Goal: Task Accomplishment & Management: Manage account settings

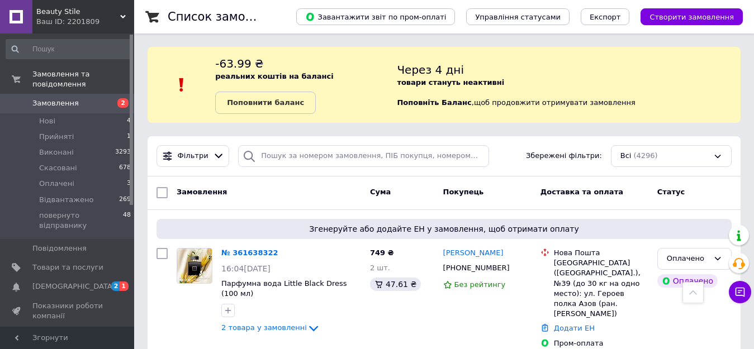
scroll to position [704, 0]
click at [279, 48] on div "-73.99 ₴ реальних коштів на балансі Поповнити баланс Через 4 дні товари стануть…" at bounding box center [444, 85] width 593 height 76
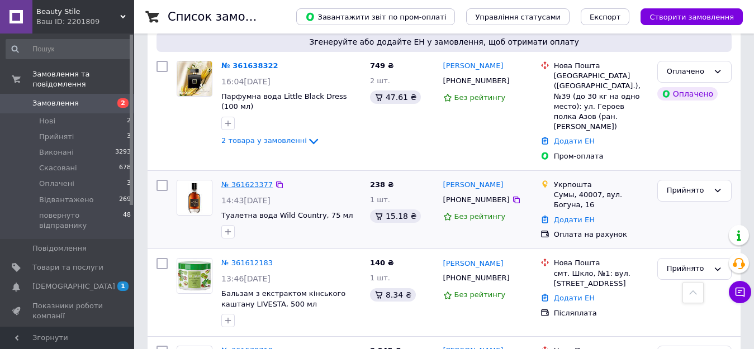
scroll to position [168, 0]
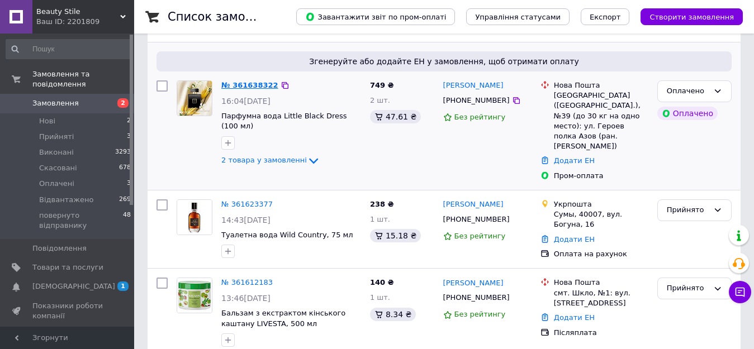
click at [239, 84] on link "№ 361638322" at bounding box center [249, 85] width 57 height 8
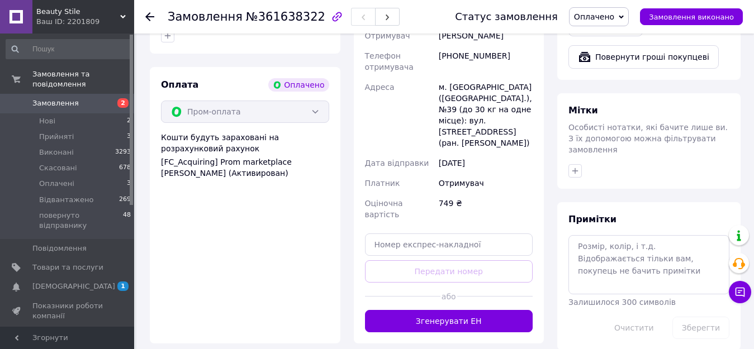
scroll to position [838, 0]
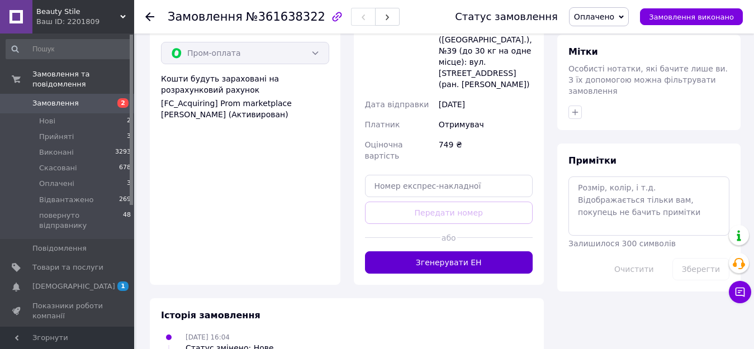
click at [457, 252] on button "Згенерувати ЕН" at bounding box center [449, 263] width 168 height 22
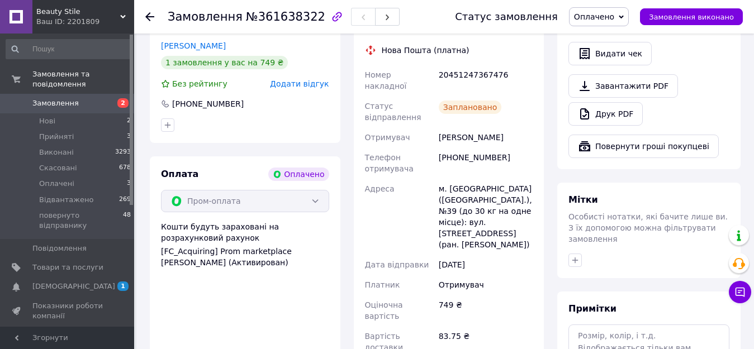
scroll to position [613, 0]
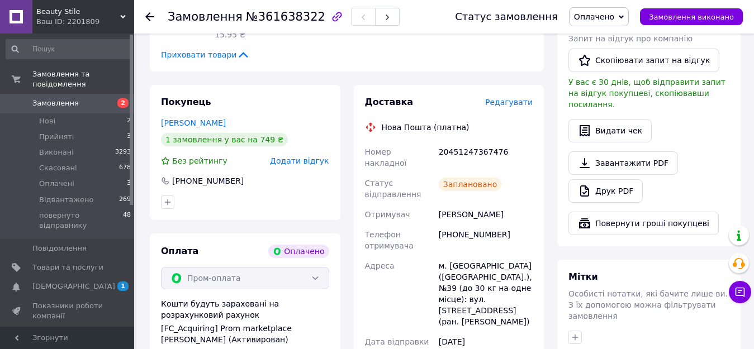
click at [146, 17] on use at bounding box center [149, 16] width 9 height 9
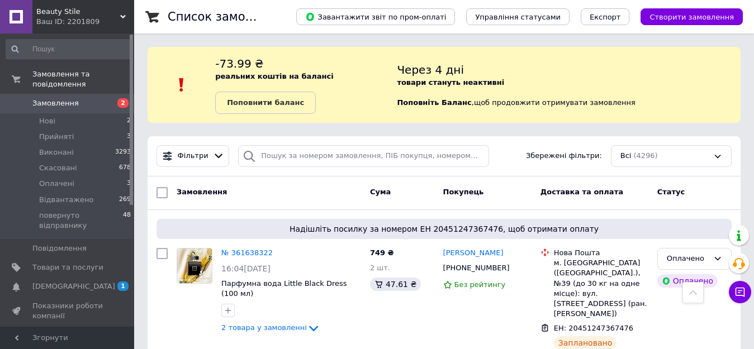
scroll to position [201, 0]
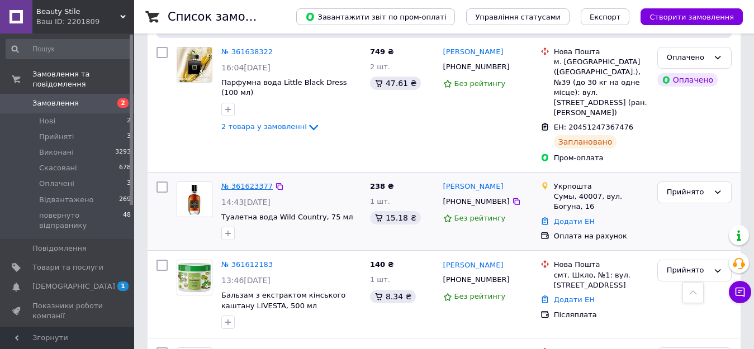
click at [235, 182] on link "№ 361623377" at bounding box center [246, 186] width 51 height 8
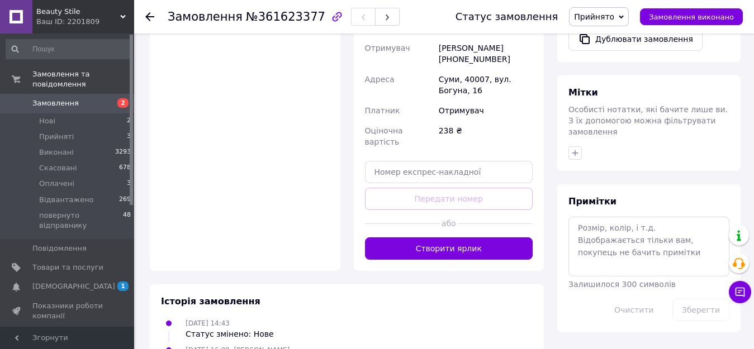
scroll to position [460, 0]
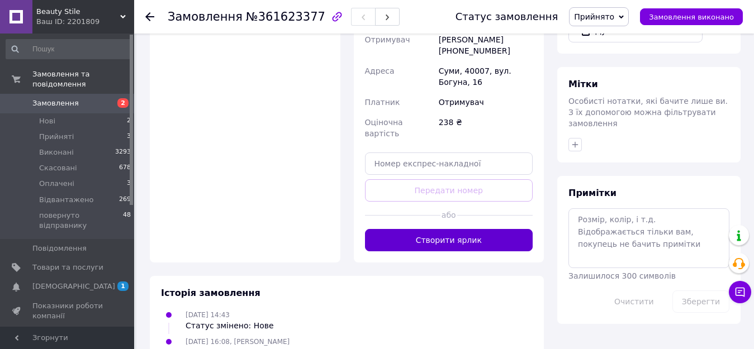
click at [470, 229] on button "Створити ярлик" at bounding box center [449, 240] width 168 height 22
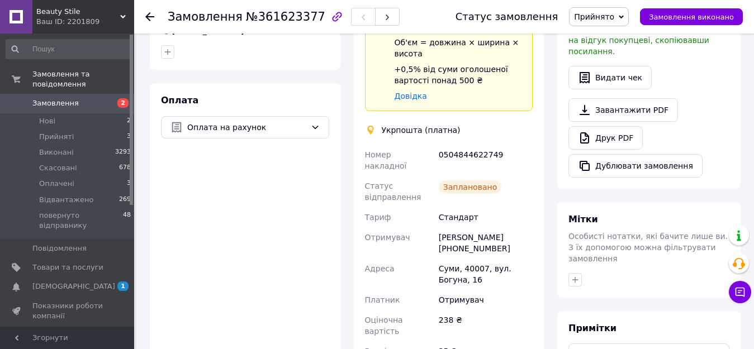
scroll to position [343, 0]
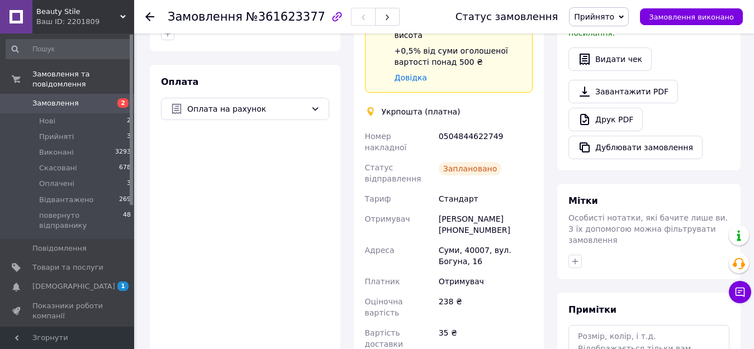
click at [151, 16] on icon at bounding box center [149, 16] width 9 height 9
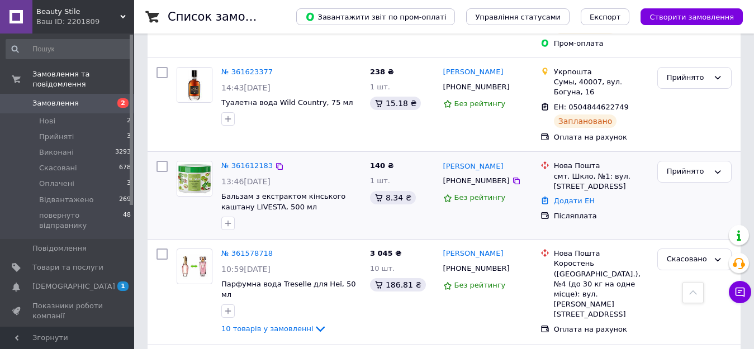
scroll to position [335, 0]
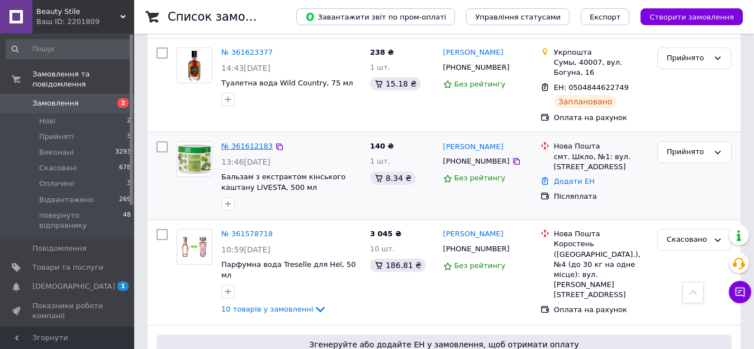
click at [244, 142] on link "№ 361612183" at bounding box center [246, 146] width 51 height 8
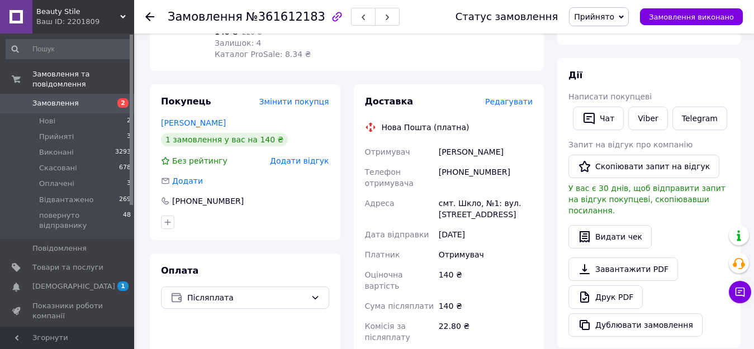
scroll to position [335, 0]
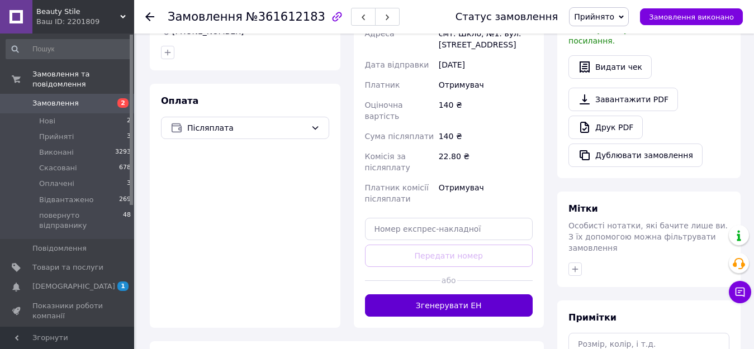
click at [501, 295] on button "Згенерувати ЕН" at bounding box center [449, 306] width 168 height 22
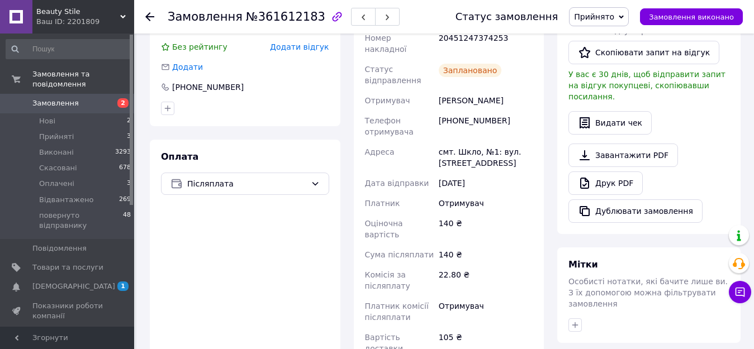
scroll to position [224, 0]
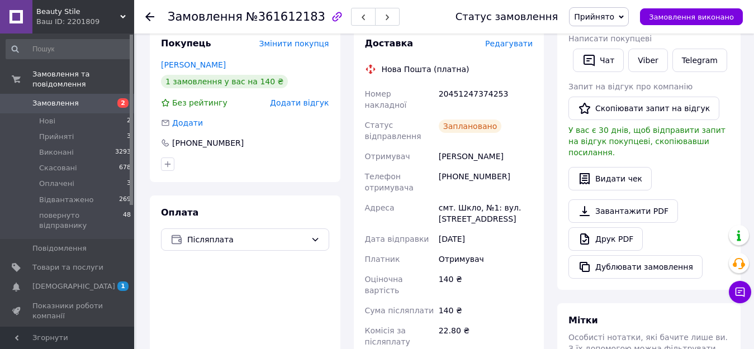
click at [149, 15] on icon at bounding box center [149, 16] width 9 height 9
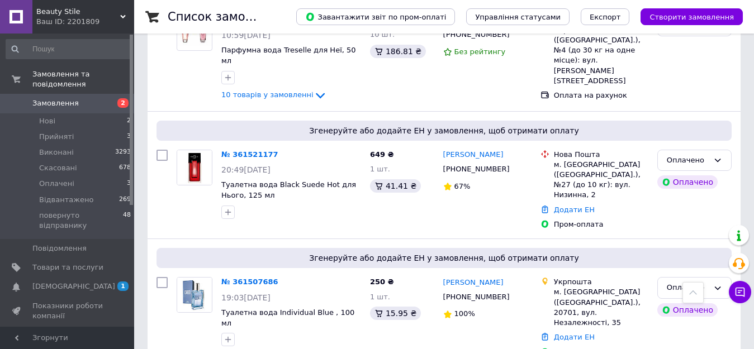
scroll to position [559, 0]
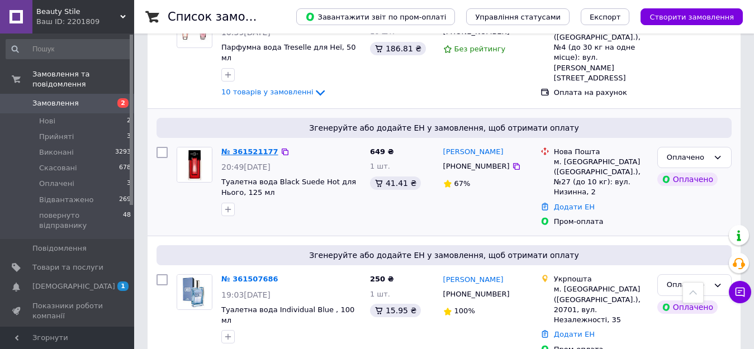
click at [235, 148] on link "№ 361521177" at bounding box center [249, 152] width 57 height 8
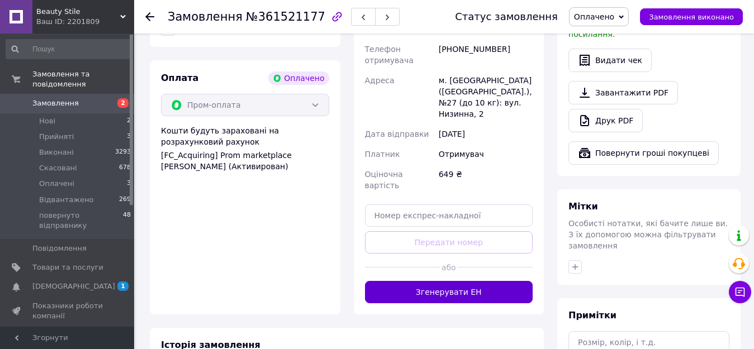
scroll to position [727, 0]
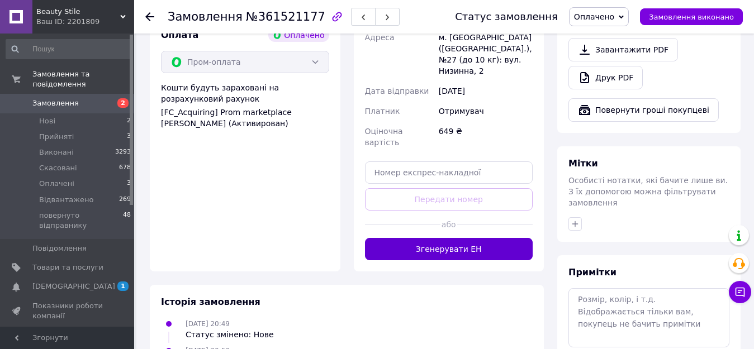
click at [476, 238] on button "Згенерувати ЕН" at bounding box center [449, 249] width 168 height 22
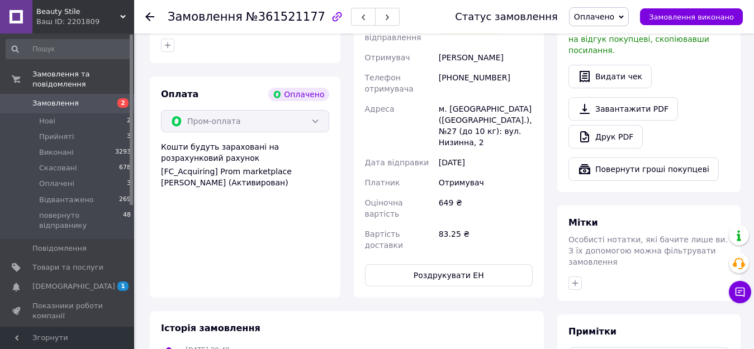
scroll to position [559, 0]
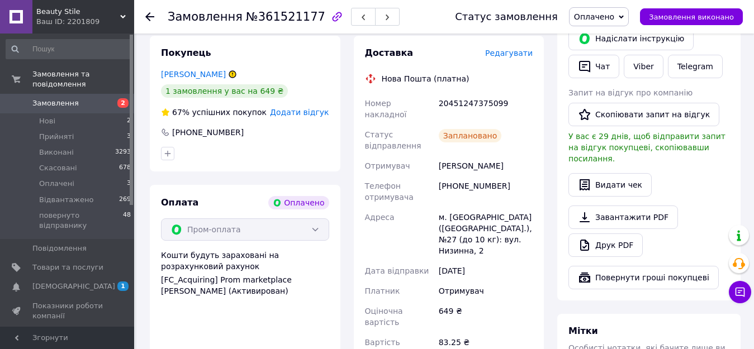
click at [162, 11] on div at bounding box center [156, 17] width 22 height 34
click at [149, 16] on icon at bounding box center [149, 16] width 9 height 9
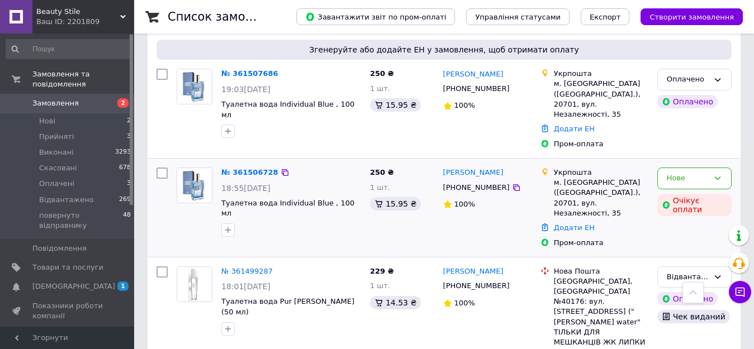
scroll to position [727, 0]
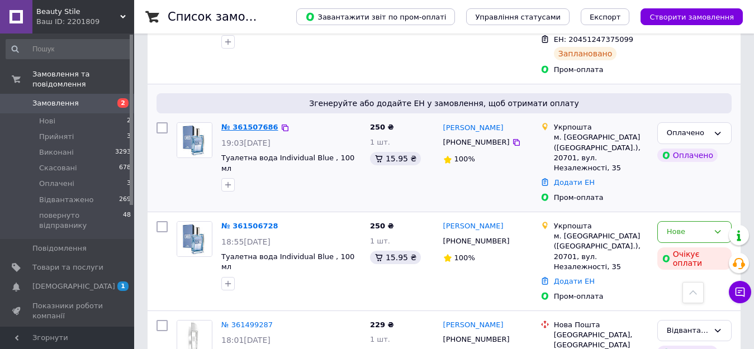
click at [239, 123] on link "№ 361507686" at bounding box center [249, 127] width 57 height 8
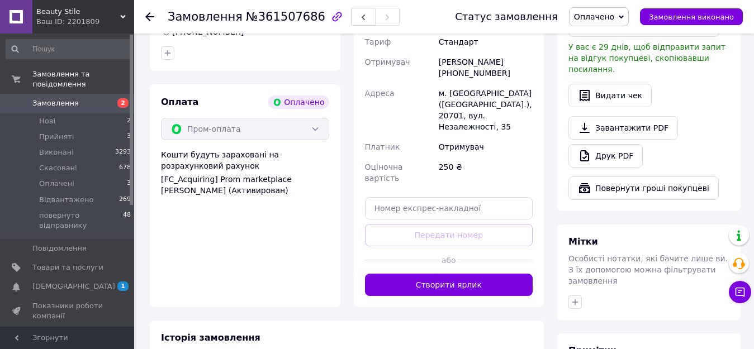
scroll to position [559, 0]
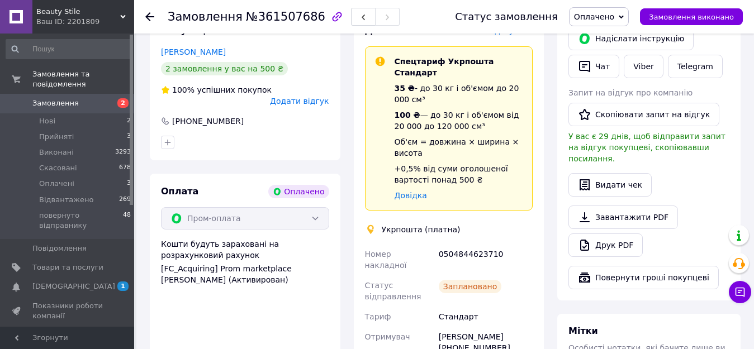
click at [149, 18] on icon at bounding box center [149, 16] width 9 height 9
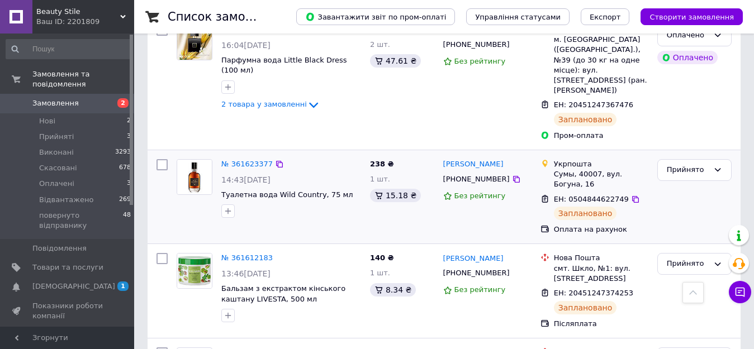
scroll to position [168, 0]
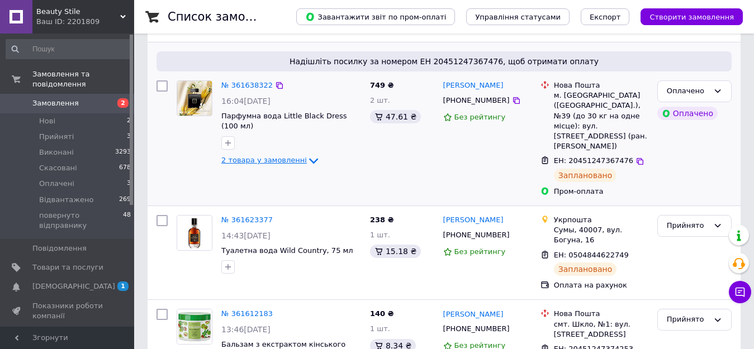
click at [295, 157] on span "2 товара у замовленні" at bounding box center [264, 161] width 86 height 8
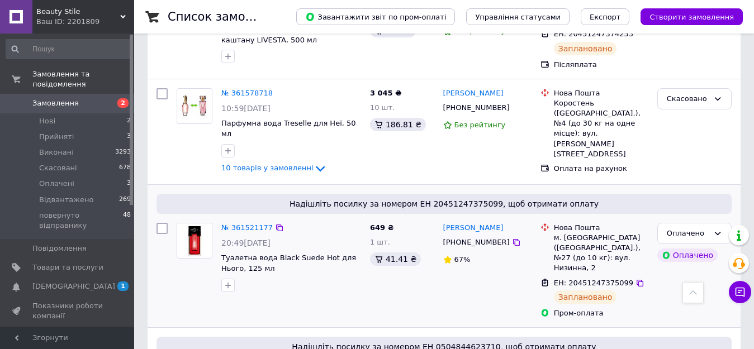
scroll to position [615, 0]
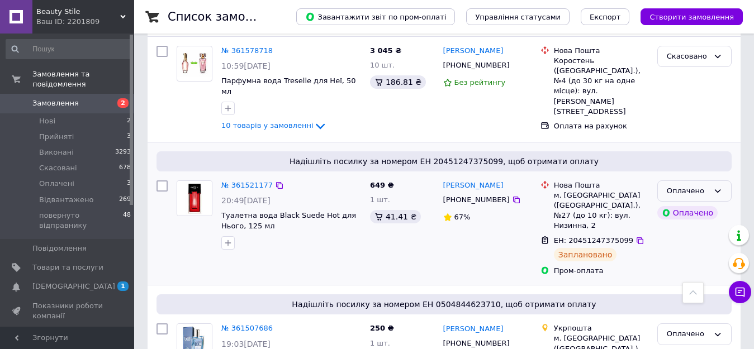
click at [712, 181] on div "Оплачено" at bounding box center [694, 192] width 74 height 22
click at [694, 266] on li "Відвантажено" at bounding box center [694, 276] width 73 height 21
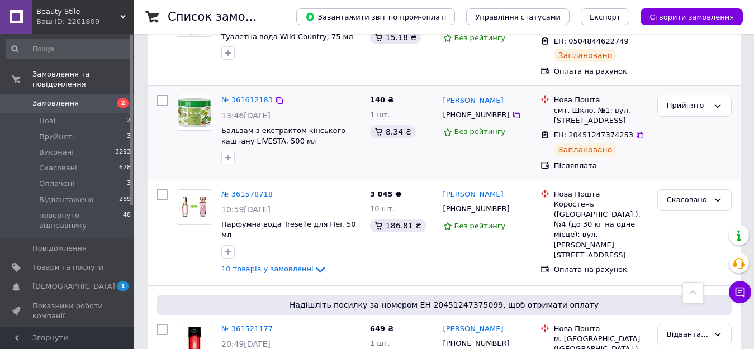
scroll to position [391, 0]
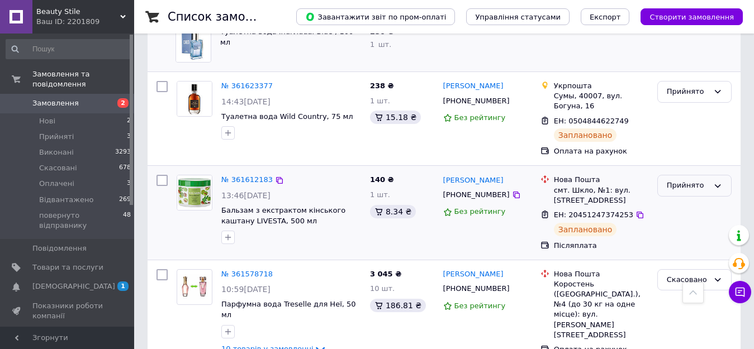
click at [687, 180] on div "Прийнято" at bounding box center [688, 186] width 42 height 12
click at [693, 260] on li "Відвантажено" at bounding box center [694, 270] width 73 height 21
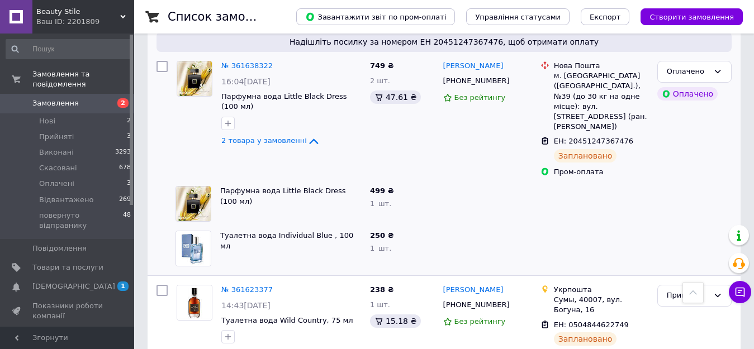
scroll to position [168, 0]
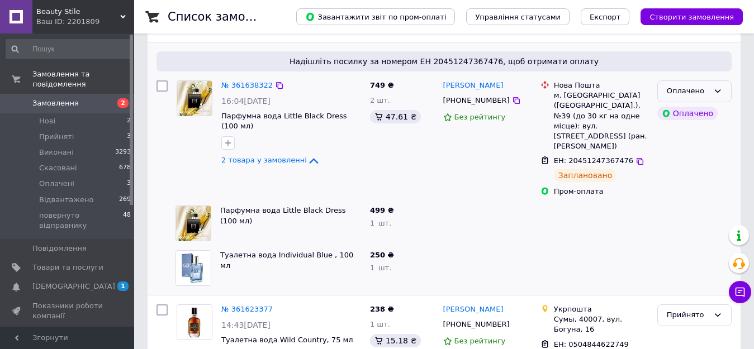
click at [709, 89] on div "Оплачено" at bounding box center [694, 91] width 74 height 22
click at [699, 172] on li "Відвантажено" at bounding box center [694, 175] width 73 height 21
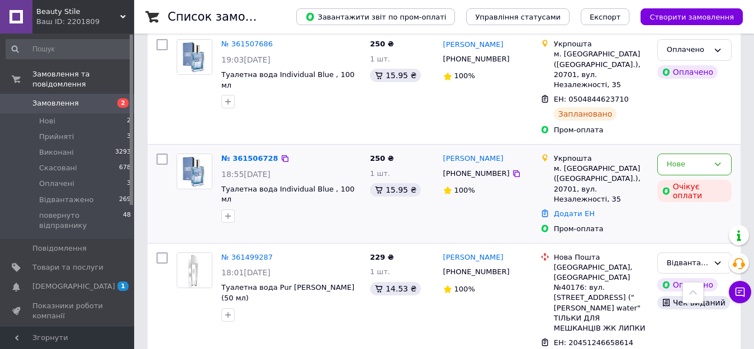
scroll to position [950, 0]
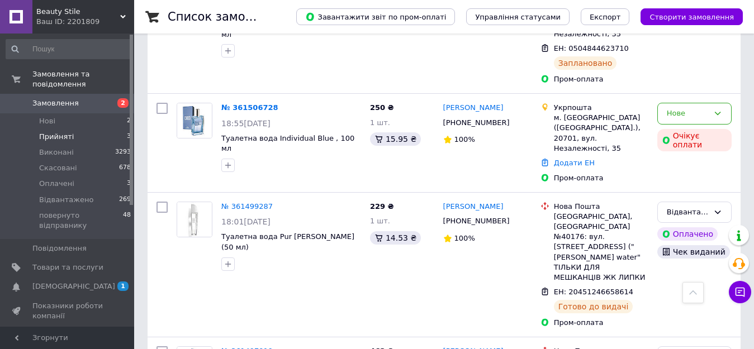
click at [58, 132] on span "Прийняті" at bounding box center [56, 137] width 35 height 10
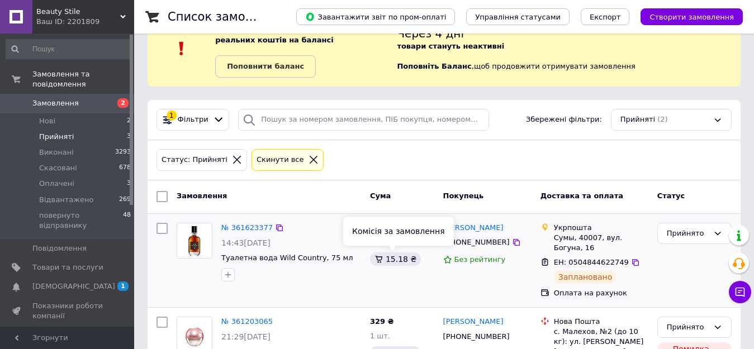
scroll to position [85, 0]
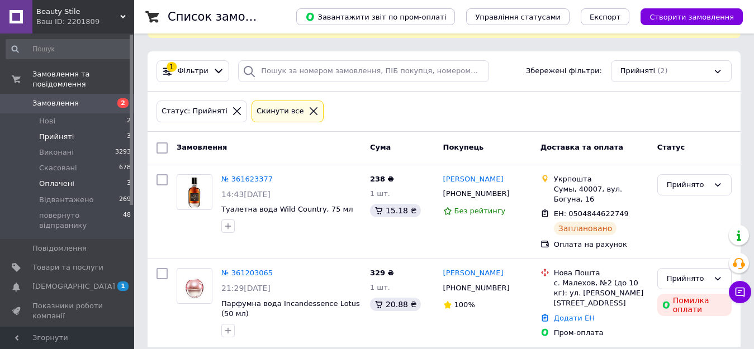
click at [54, 179] on span "Оплачені" at bounding box center [56, 184] width 35 height 10
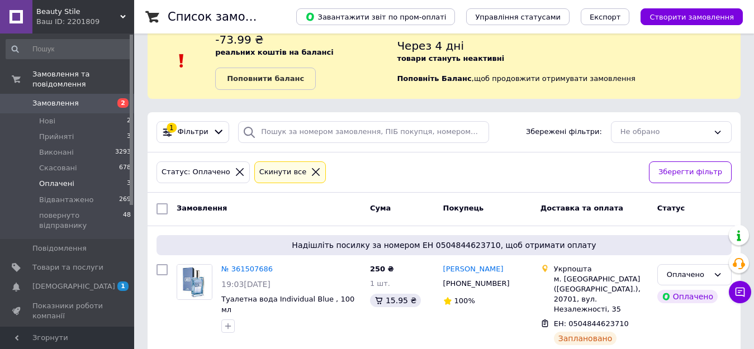
scroll to position [37, 0]
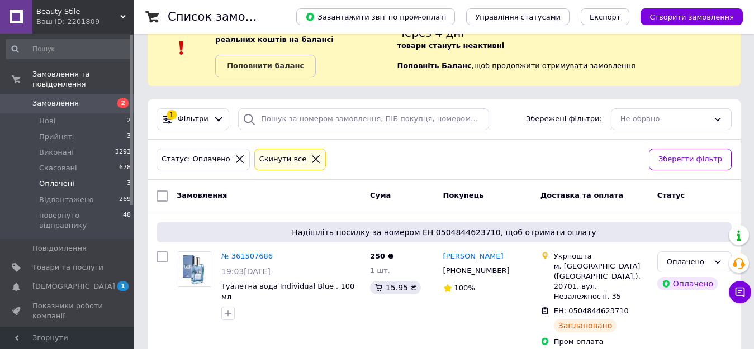
click at [41, 98] on span "Замовлення" at bounding box center [55, 103] width 46 height 10
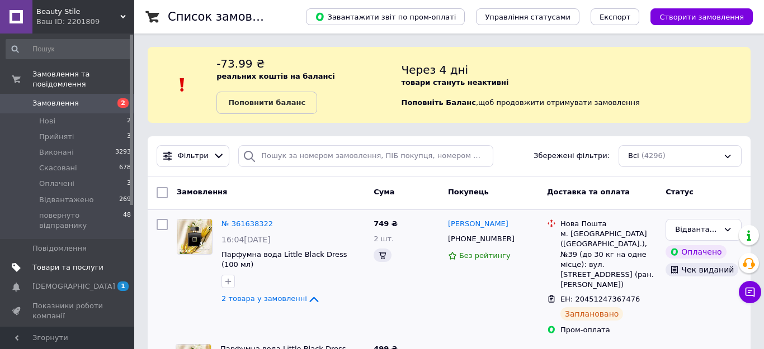
click at [54, 263] on span "Товари та послуги" at bounding box center [67, 268] width 71 height 10
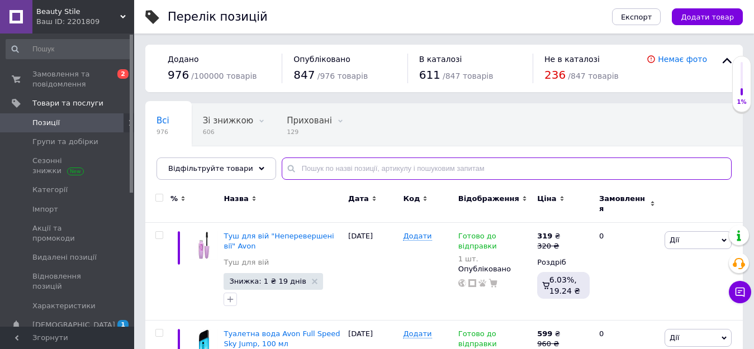
click at [292, 165] on input "text" at bounding box center [507, 169] width 450 height 22
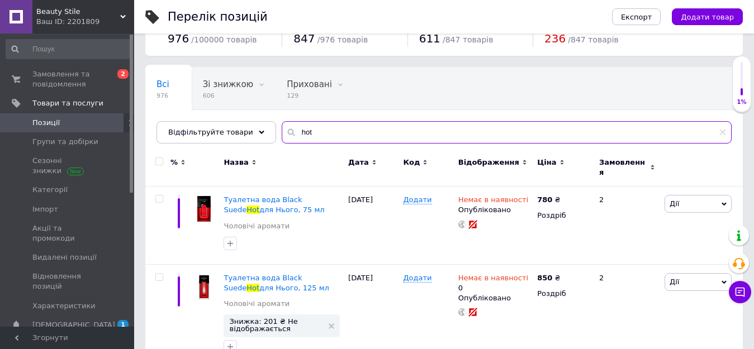
scroll to position [59, 0]
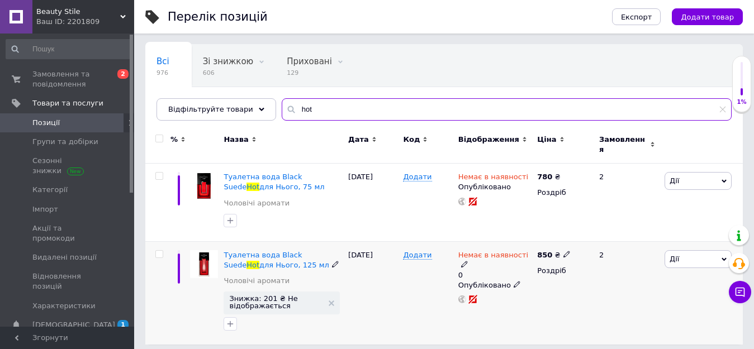
type input "hot"
click at [468, 261] on icon at bounding box center [464, 264] width 7 height 7
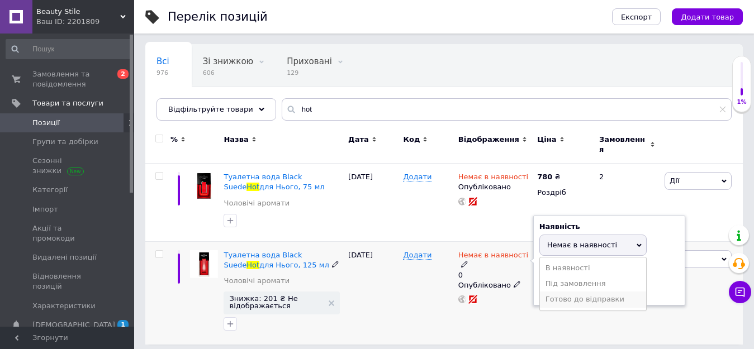
click at [580, 292] on li "Готово до відправки" at bounding box center [593, 300] width 106 height 16
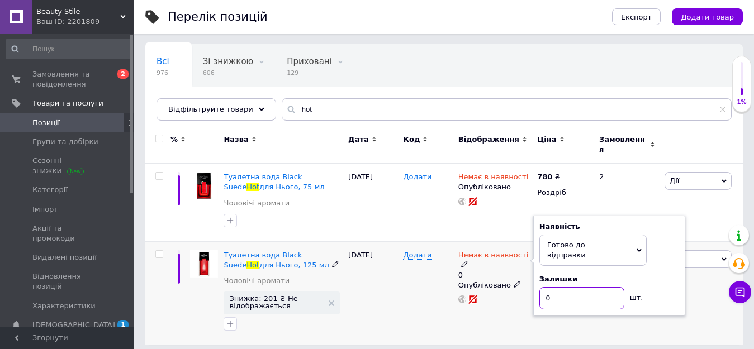
drag, startPoint x: 562, startPoint y: 282, endPoint x: 541, endPoint y: 285, distance: 20.9
click at [541, 287] on input "0" at bounding box center [581, 298] width 85 height 22
type input "1"
click at [512, 306] on div "Немає в наявності 0 Наявність Готово до відправки В наявності Немає в наявності…" at bounding box center [495, 292] width 79 height 103
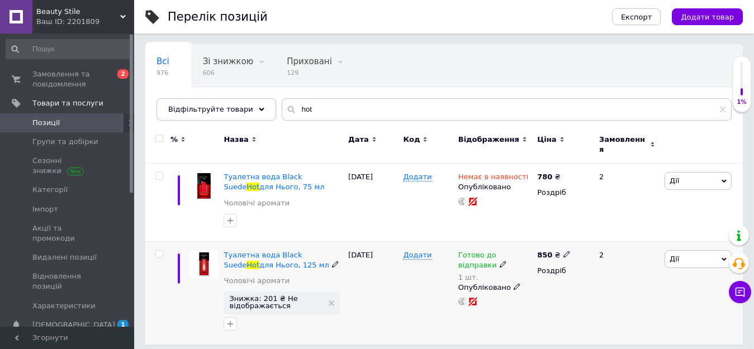
click at [677, 255] on span "Дії" at bounding box center [675, 259] width 10 height 8
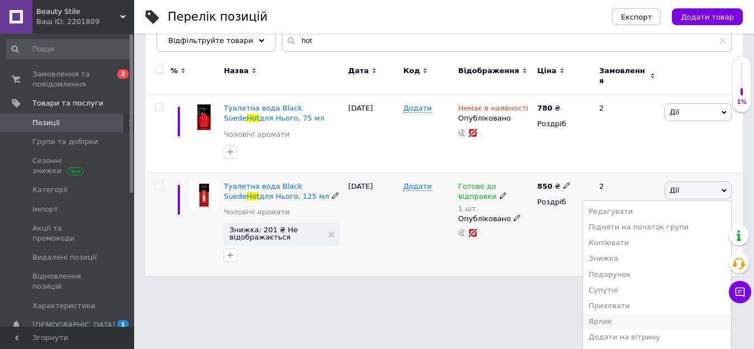
scroll to position [153, 0]
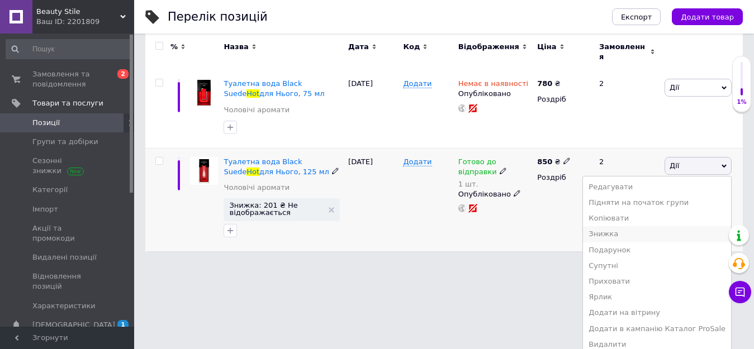
click at [622, 226] on li "Знижка" at bounding box center [657, 234] width 148 height 16
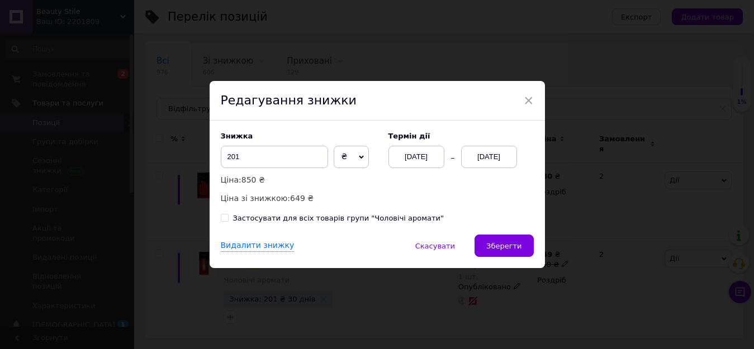
scroll to position [53, 0]
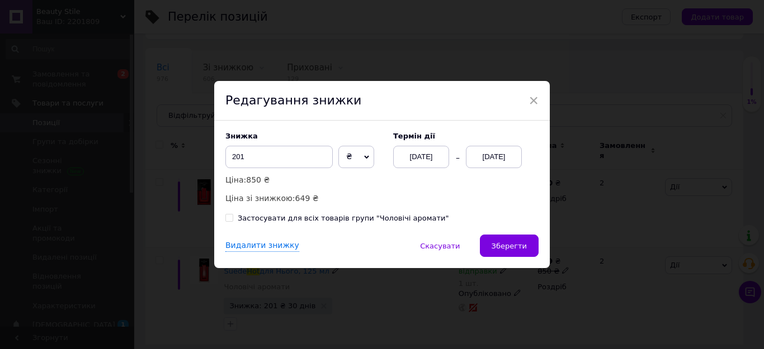
click at [497, 149] on div "12.10.2025" at bounding box center [494, 157] width 56 height 22
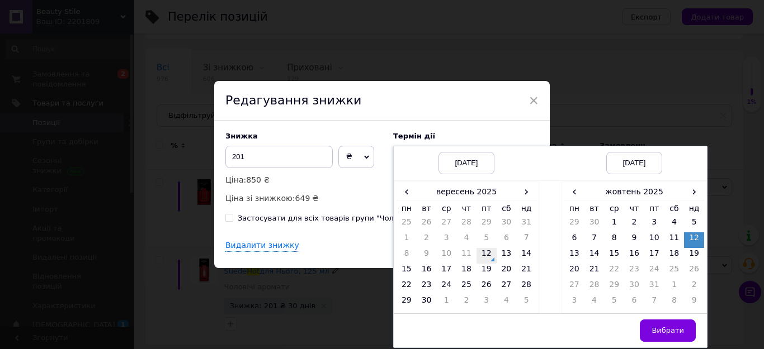
click at [482, 257] on td "12" at bounding box center [486, 256] width 20 height 16
click at [692, 301] on td "9" at bounding box center [694, 303] width 20 height 16
click at [675, 328] on span "Вибрати" at bounding box center [667, 330] width 32 height 8
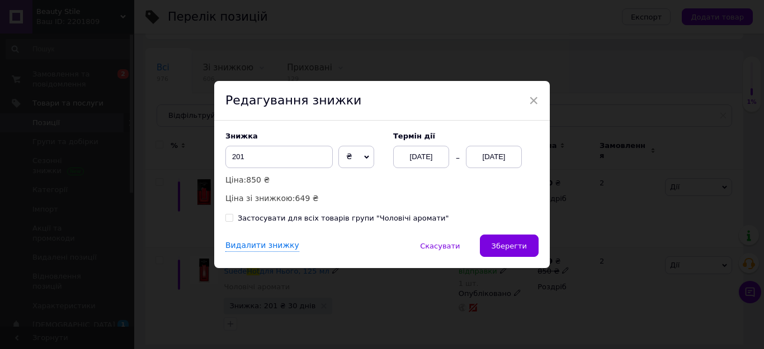
click at [513, 241] on button "Зберегти" at bounding box center [509, 246] width 59 height 22
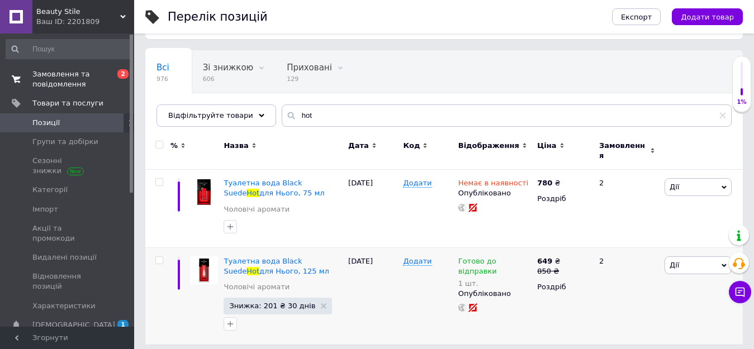
click at [59, 78] on span "Замовлення та повідомлення" at bounding box center [67, 79] width 71 height 20
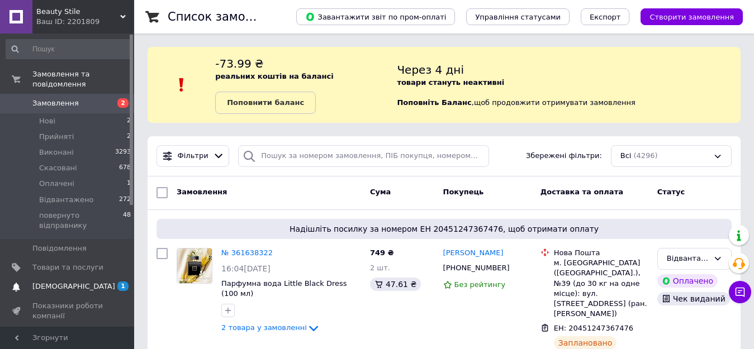
click at [48, 282] on span "[DEMOGRAPHIC_DATA]" at bounding box center [73, 287] width 83 height 10
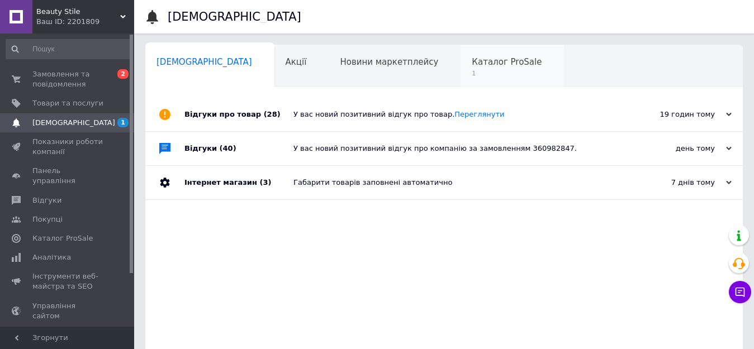
click at [472, 75] on span "1" at bounding box center [507, 73] width 70 height 8
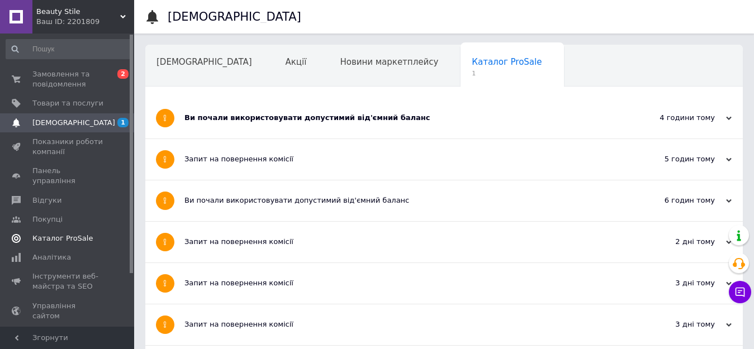
click at [55, 234] on span "Каталог ProSale" at bounding box center [62, 239] width 60 height 10
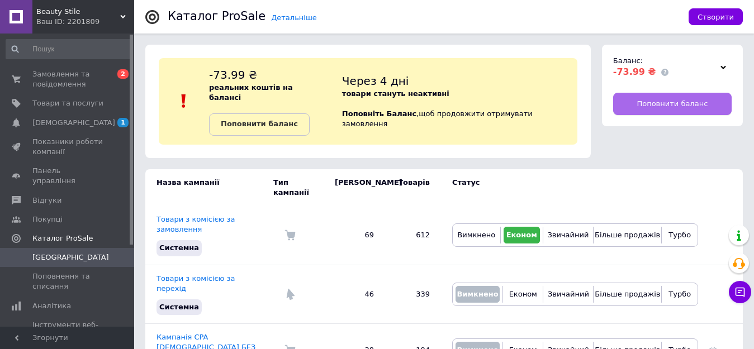
click at [673, 102] on span "Поповнити баланс" at bounding box center [672, 104] width 71 height 10
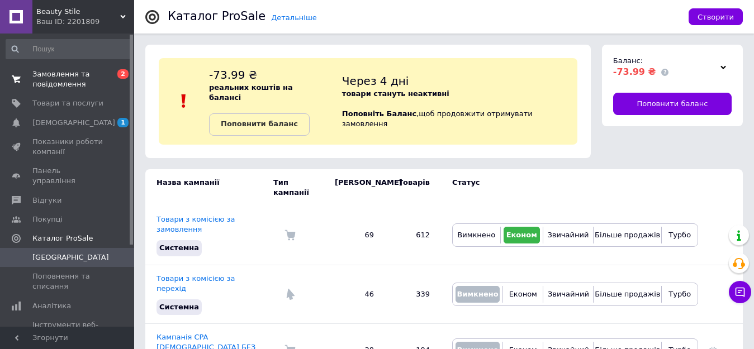
click at [42, 68] on link "Замовлення та повідомлення 0 2" at bounding box center [69, 79] width 138 height 29
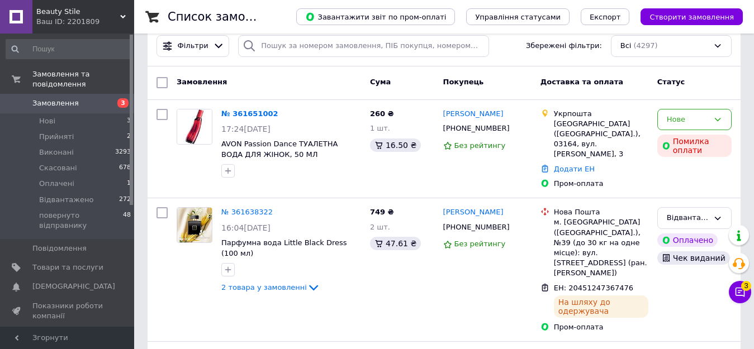
scroll to position [56, 0]
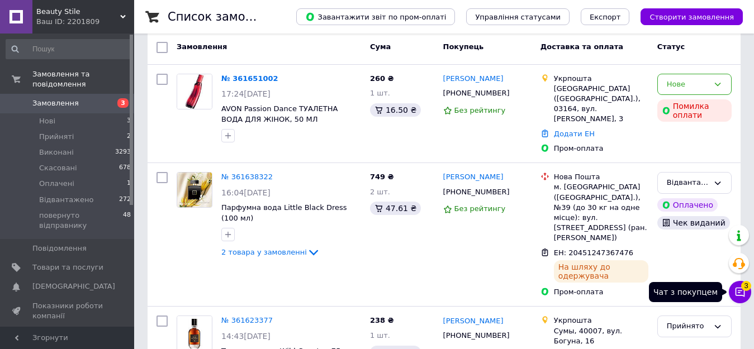
click at [740, 290] on icon at bounding box center [740, 292] width 11 height 11
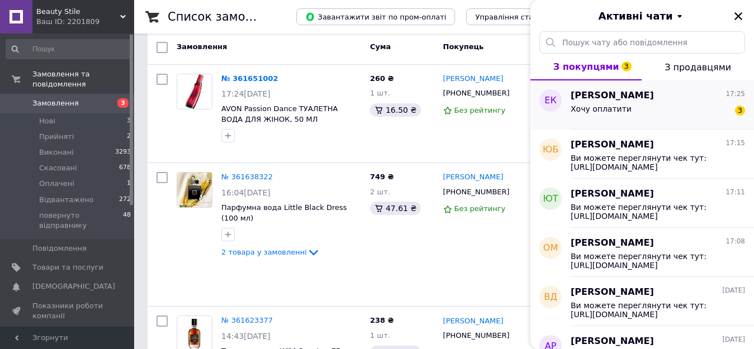
click at [622, 119] on div "Хочу оплатити" at bounding box center [601, 113] width 61 height 16
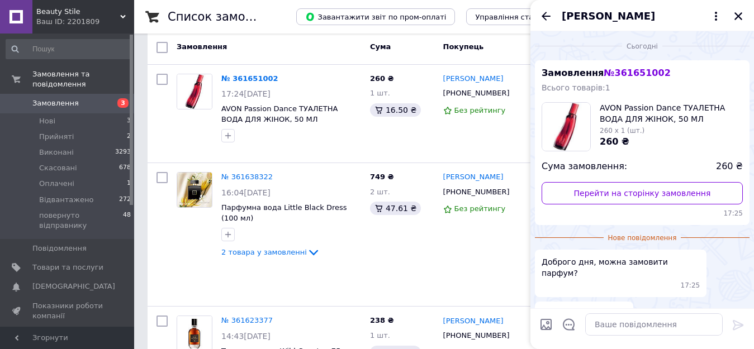
scroll to position [53, 0]
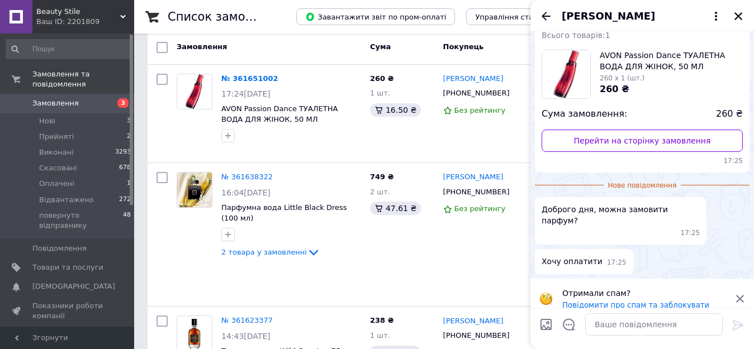
click at [740, 294] on icon at bounding box center [740, 299] width 10 height 10
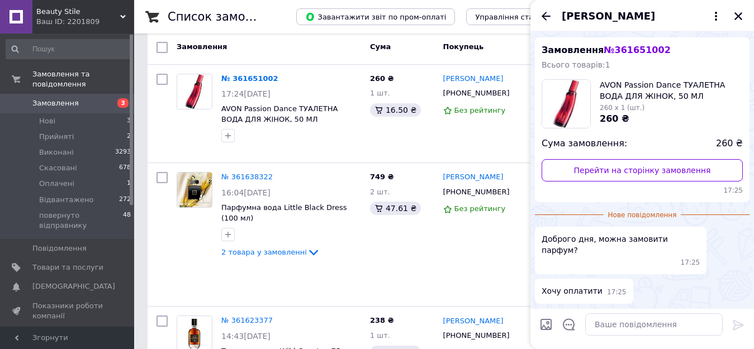
scroll to position [12, 0]
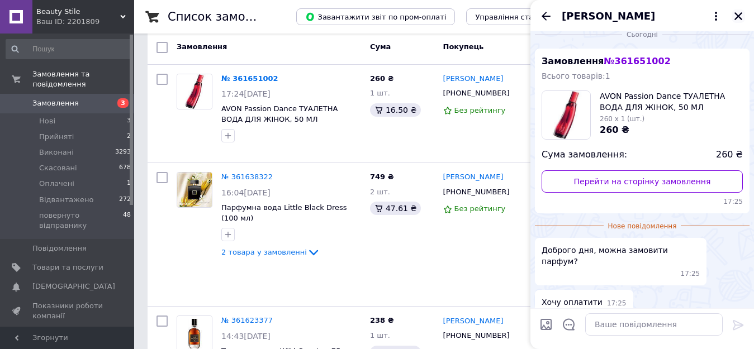
click at [741, 13] on icon "Закрити" at bounding box center [738, 16] width 10 height 10
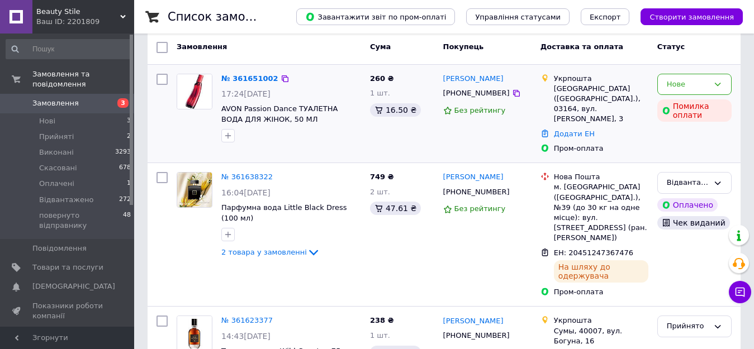
scroll to position [0, 0]
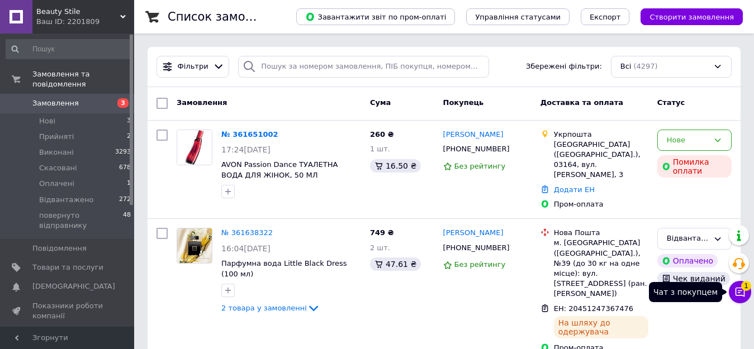
click at [737, 292] on icon at bounding box center [740, 292] width 11 height 11
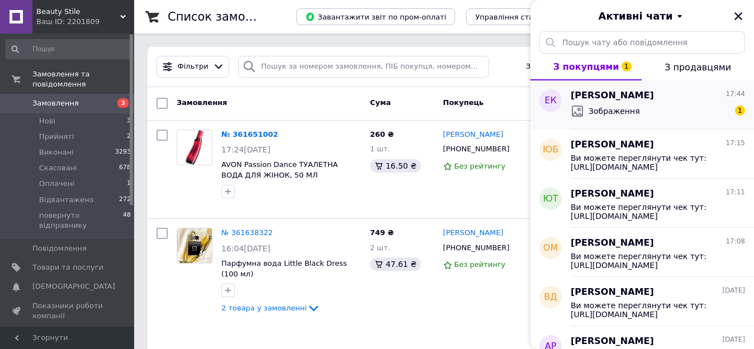
click at [651, 107] on div "Зображення 1" at bounding box center [658, 111] width 174 height 18
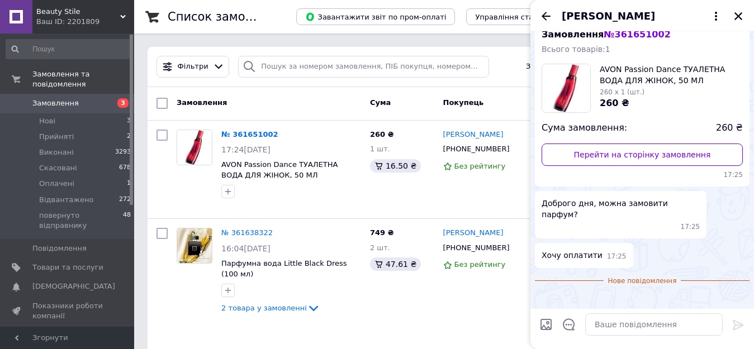
scroll to position [184, 0]
click at [544, 295] on img at bounding box center [539, 299] width 9 height 9
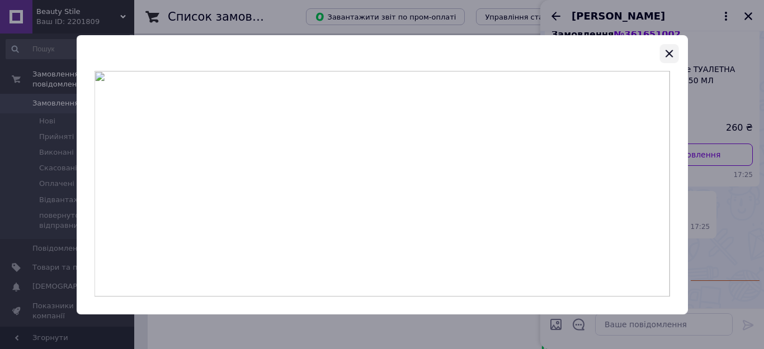
click at [667, 53] on icon "button" at bounding box center [668, 53] width 13 height 13
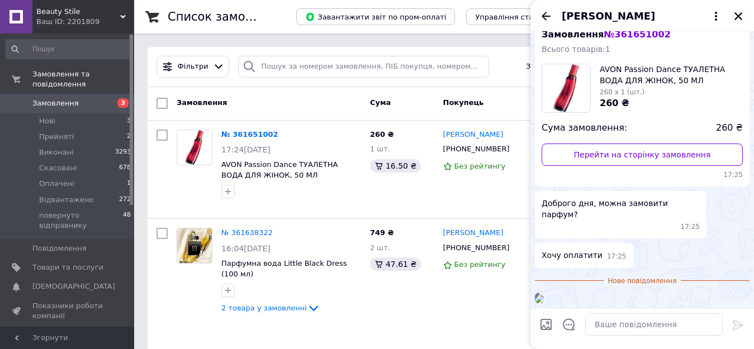
click at [738, 17] on icon "Закрити" at bounding box center [738, 16] width 10 height 10
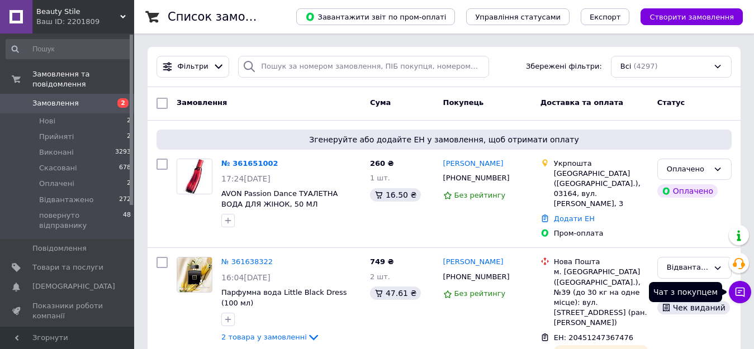
click at [740, 291] on icon at bounding box center [741, 293] width 10 height 10
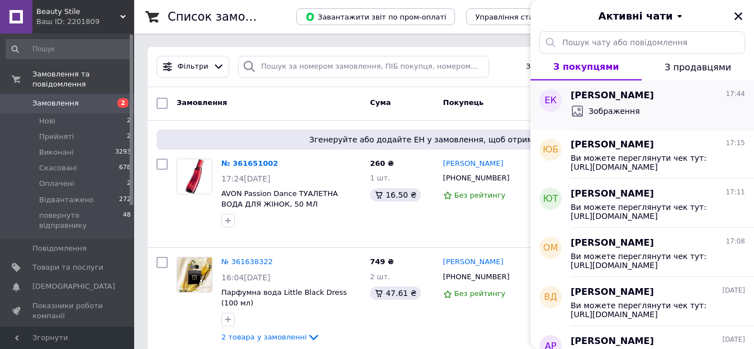
click at [641, 98] on span "[PERSON_NAME]" at bounding box center [612, 95] width 83 height 13
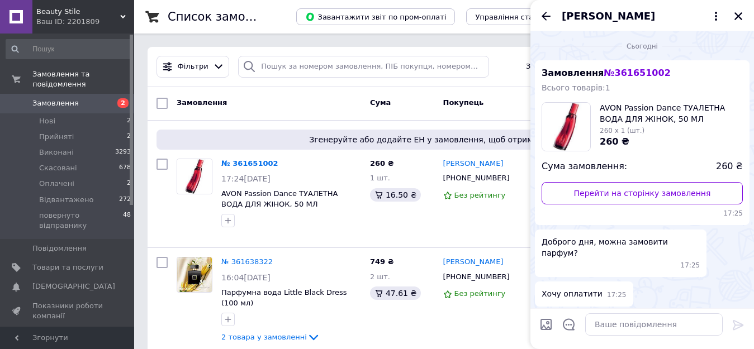
scroll to position [94, 0]
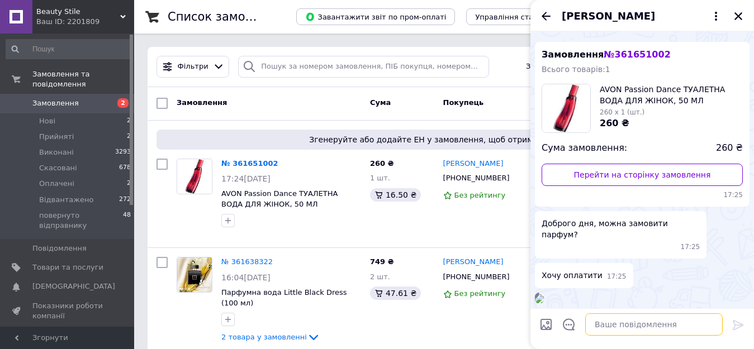
click at [628, 323] on textarea at bounding box center [654, 325] width 138 height 22
type textarea "так, бачу оплату. дякую"
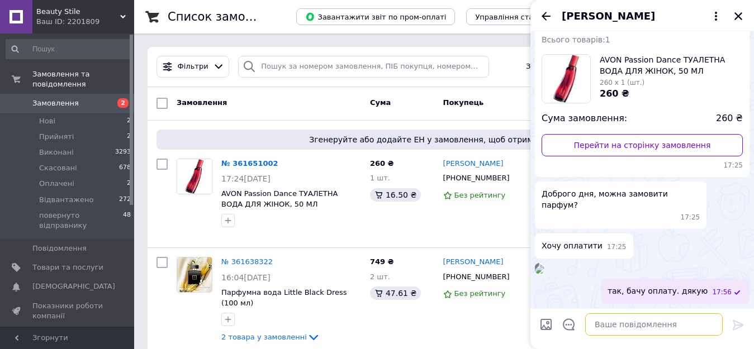
scroll to position [193, 0]
click at [738, 14] on icon "Закрити" at bounding box center [738, 16] width 10 height 10
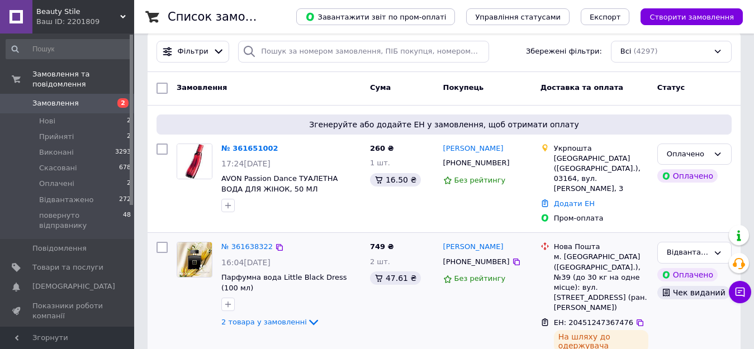
scroll to position [0, 0]
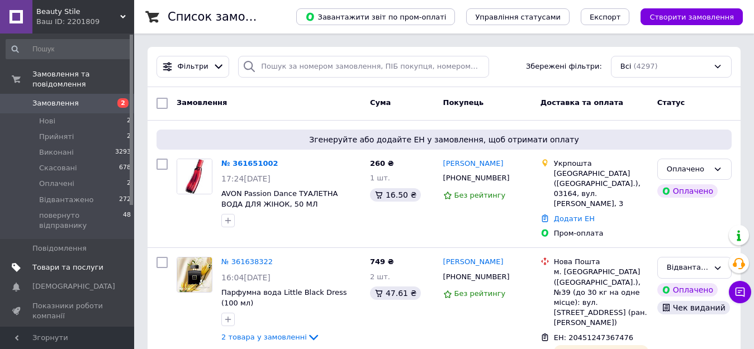
click at [59, 263] on span "Товари та послуги" at bounding box center [67, 268] width 71 height 10
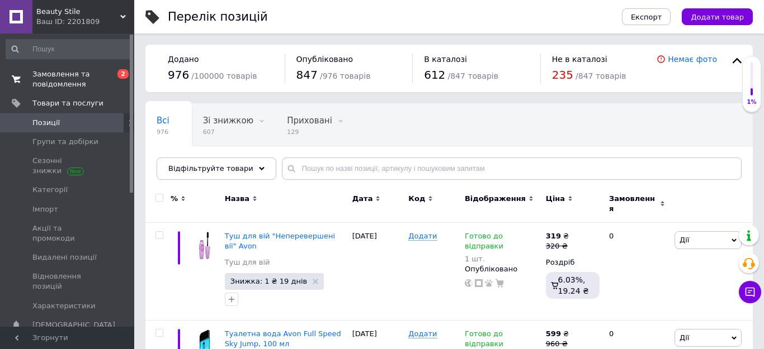
click at [53, 76] on span "Замовлення та повідомлення" at bounding box center [67, 79] width 71 height 20
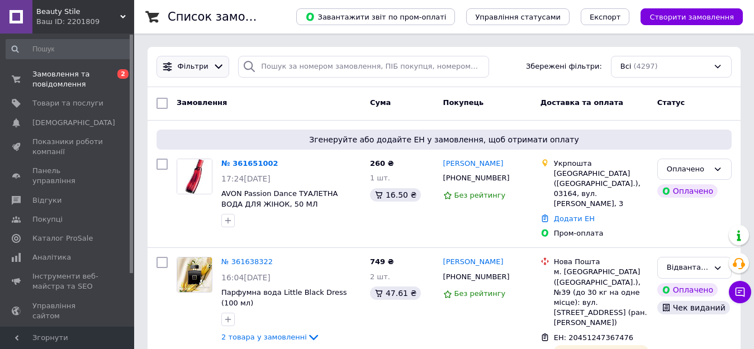
click at [215, 68] on icon at bounding box center [219, 67] width 12 height 12
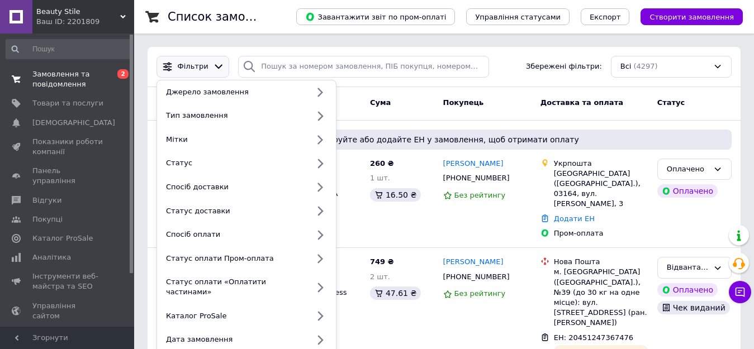
click at [48, 77] on span "Замовлення та повідомлення" at bounding box center [67, 79] width 71 height 20
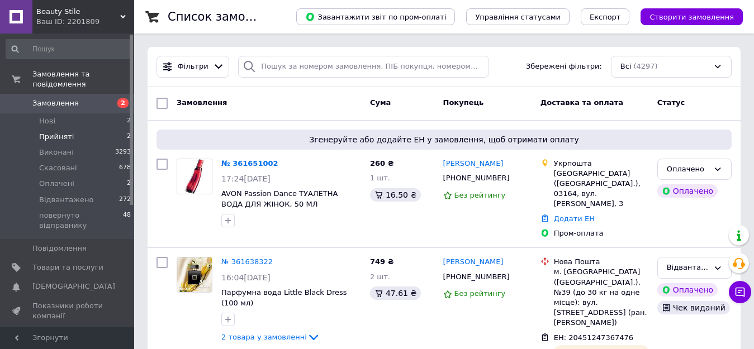
click at [52, 132] on span "Прийняті" at bounding box center [56, 137] width 35 height 10
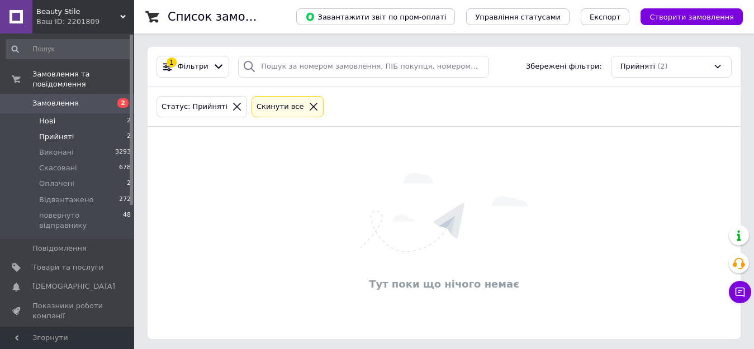
click at [44, 116] on span "Нові" at bounding box center [47, 121] width 16 height 10
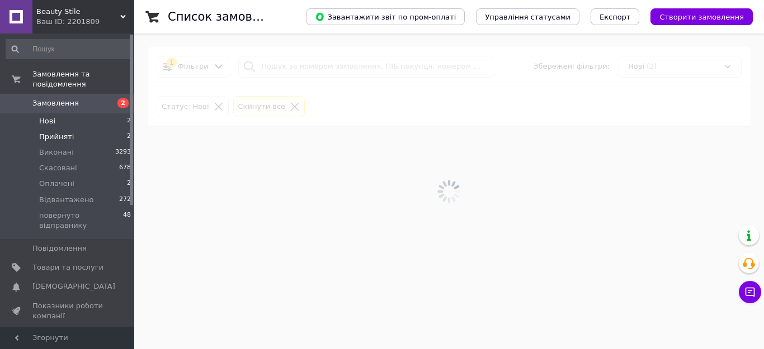
click at [50, 132] on span "Прийняті" at bounding box center [56, 137] width 35 height 10
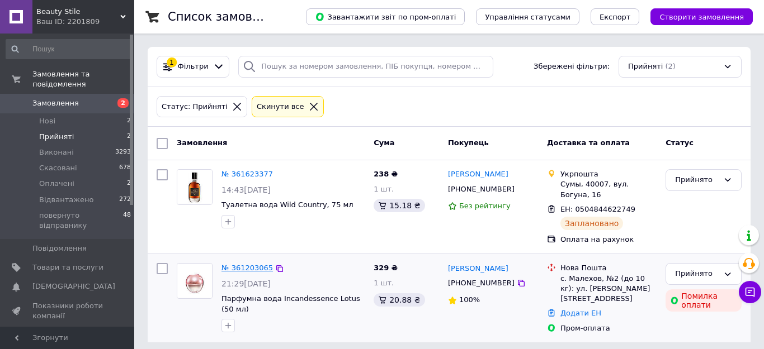
click at [245, 264] on link "№ 361203065" at bounding box center [246, 268] width 51 height 8
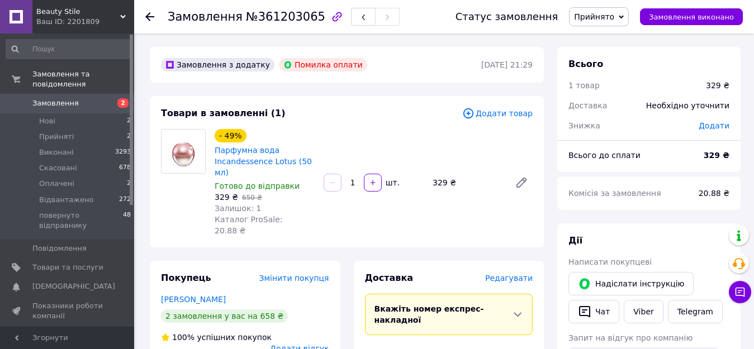
scroll to position [224, 0]
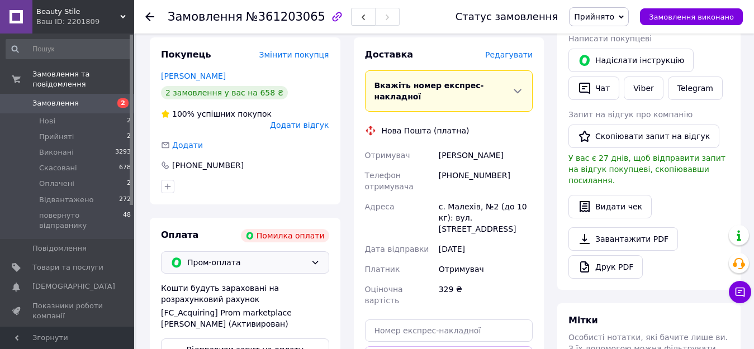
click at [252, 257] on span "Пром-оплата" at bounding box center [246, 263] width 119 height 12
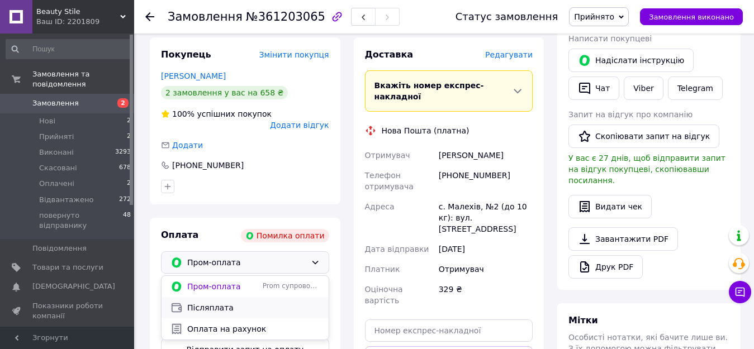
click at [197, 302] on span "Післяплата" at bounding box center [253, 307] width 132 height 11
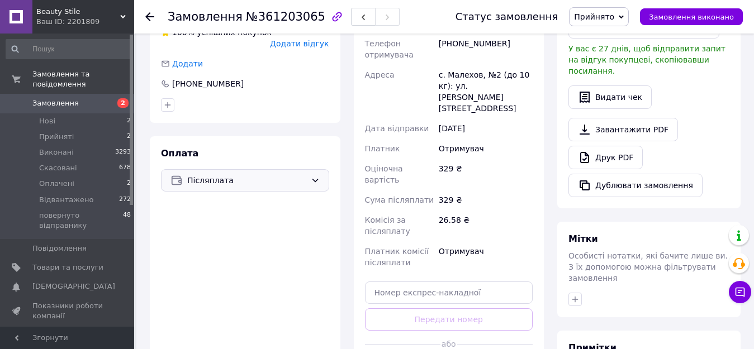
scroll to position [335, 0]
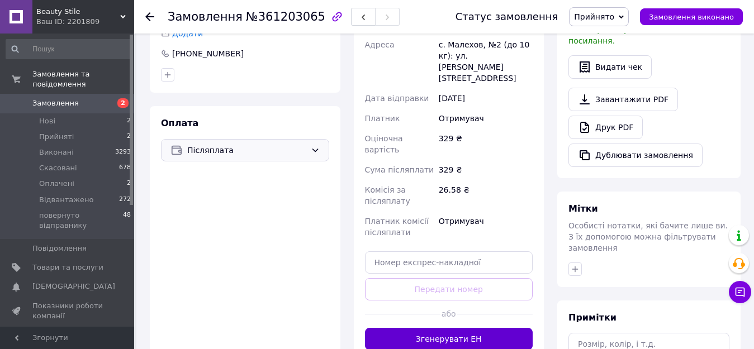
click at [447, 328] on button "Згенерувати ЕН" at bounding box center [449, 339] width 168 height 22
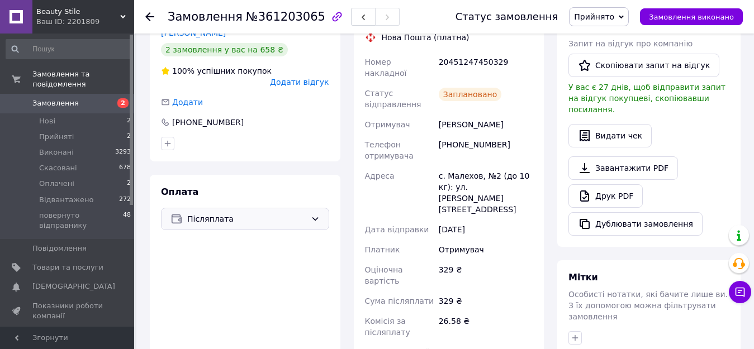
scroll to position [168, 0]
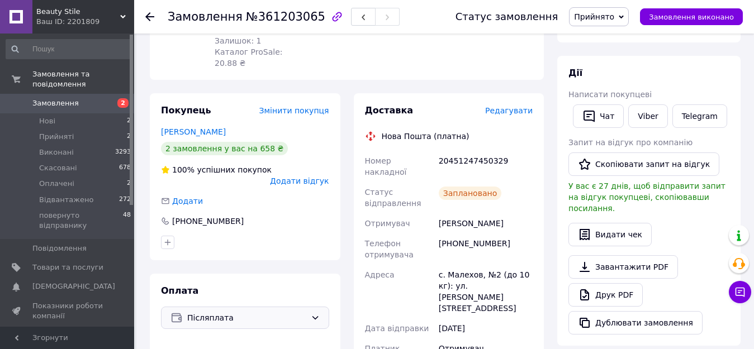
click at [614, 15] on span "Прийнято" at bounding box center [594, 16] width 40 height 9
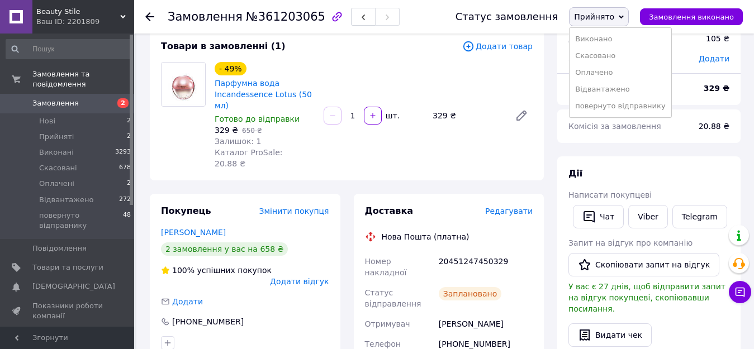
scroll to position [56, 0]
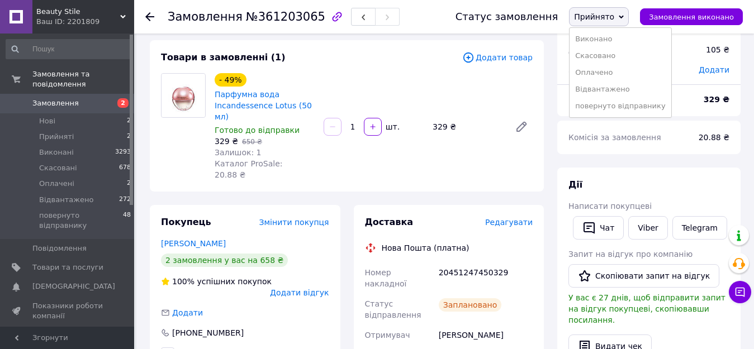
click at [151, 15] on icon at bounding box center [149, 16] width 9 height 9
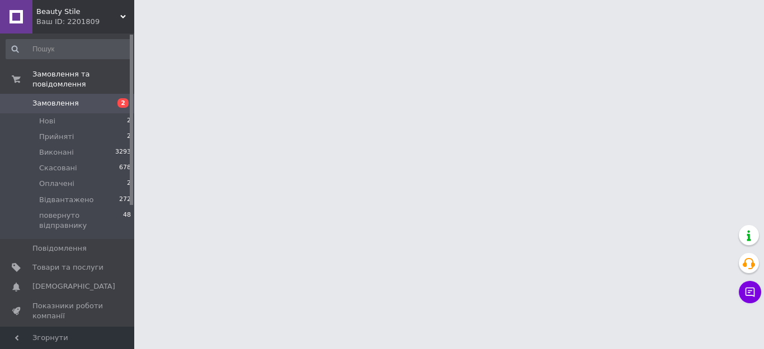
click at [66, 98] on span "Замовлення" at bounding box center [55, 103] width 46 height 10
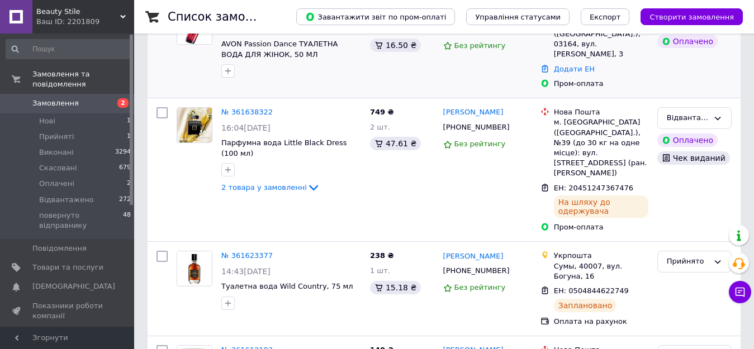
scroll to position [168, 0]
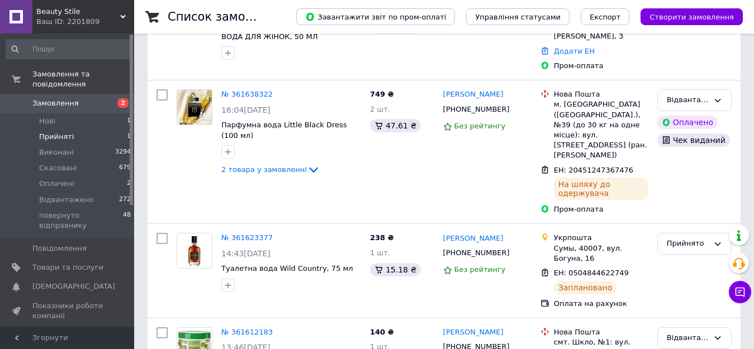
click at [48, 132] on span "Прийняті" at bounding box center [56, 137] width 35 height 10
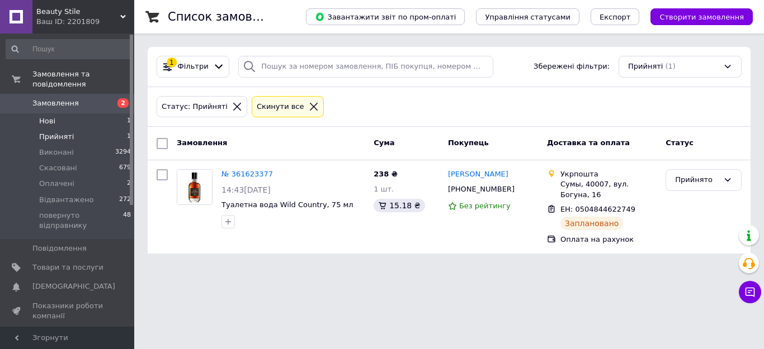
click at [40, 116] on span "Нові" at bounding box center [47, 121] width 16 height 10
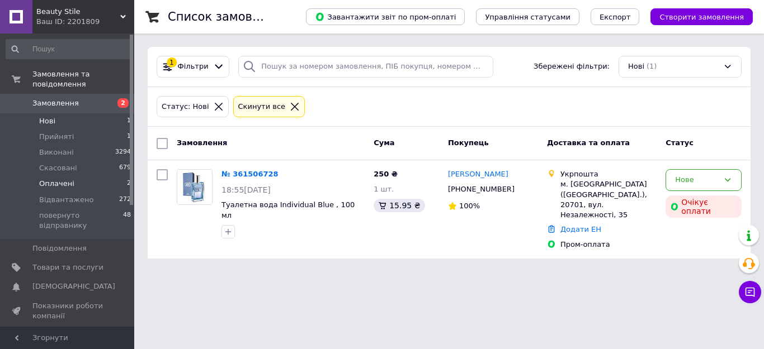
click at [49, 179] on span "Оплачені" at bounding box center [56, 184] width 35 height 10
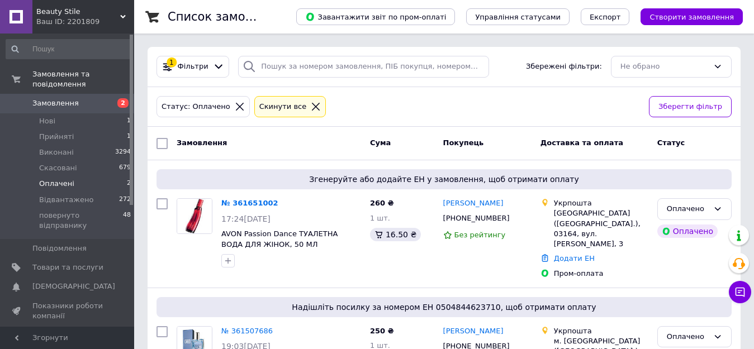
click at [42, 98] on span "Замовлення" at bounding box center [55, 103] width 46 height 10
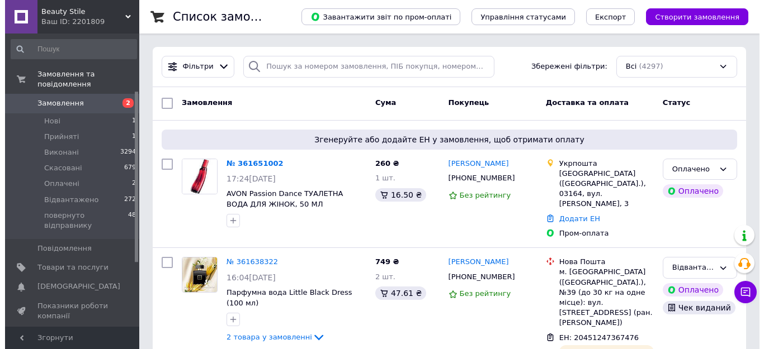
scroll to position [112, 0]
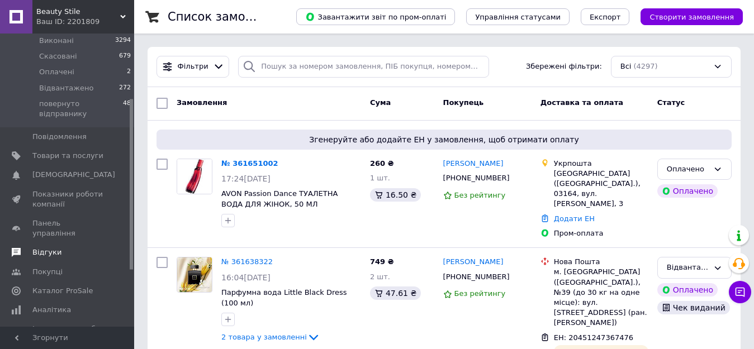
click at [48, 243] on link "Відгуки" at bounding box center [69, 252] width 138 height 19
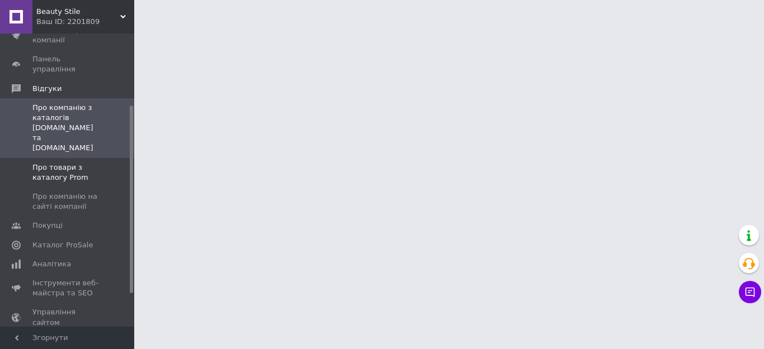
click at [61, 163] on span "Про товари з каталогу Prom" at bounding box center [67, 173] width 71 height 20
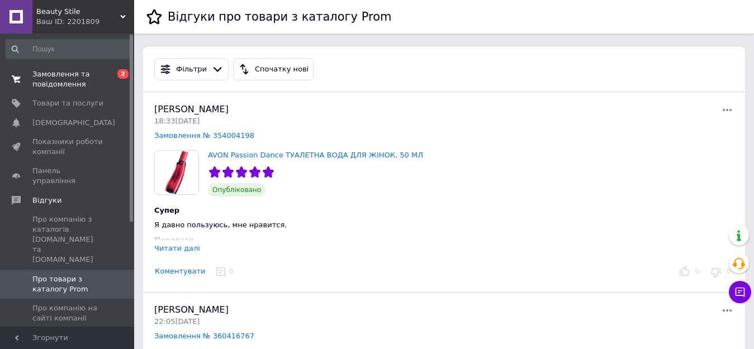
click at [48, 80] on span "Замовлення та повідомлення" at bounding box center [67, 79] width 71 height 20
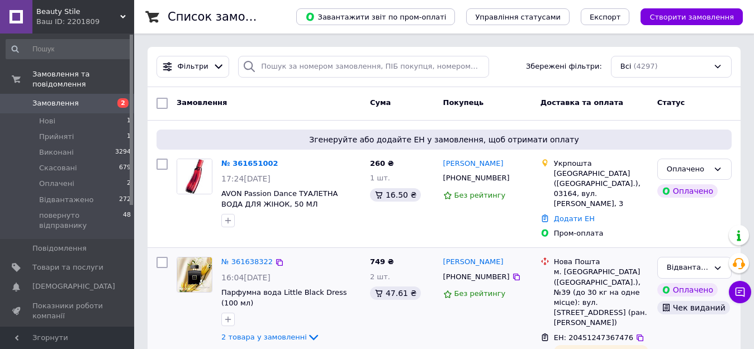
scroll to position [112, 0]
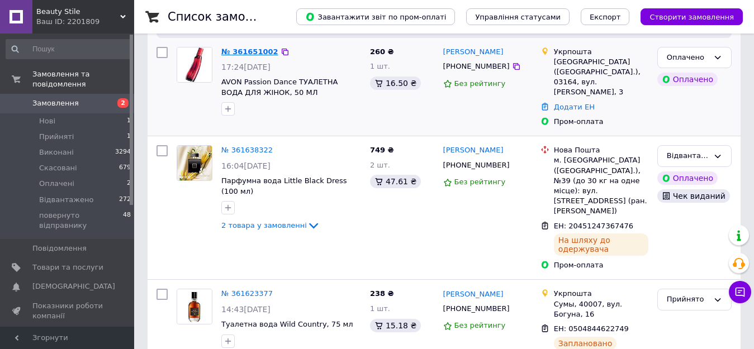
click at [245, 50] on link "№ 361651002" at bounding box center [249, 52] width 57 height 8
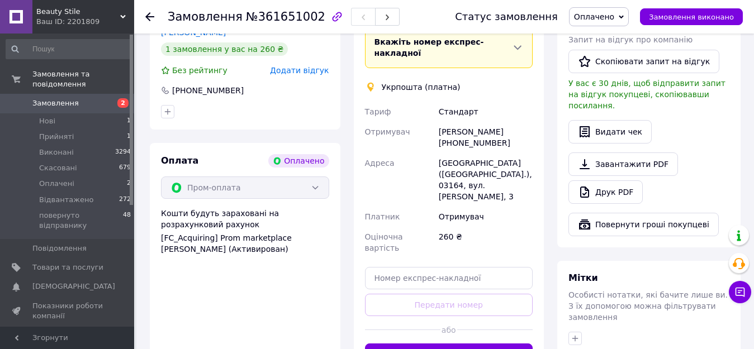
scroll to position [615, 0]
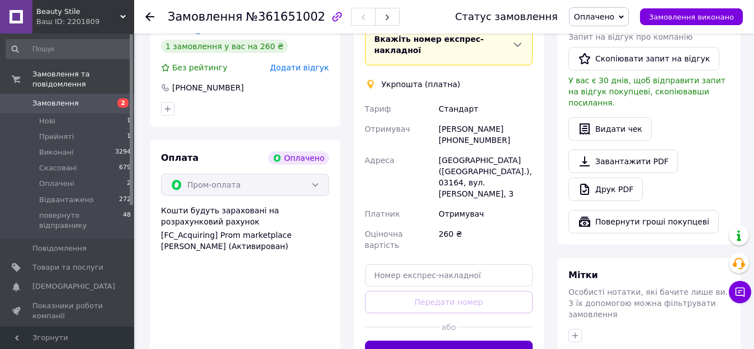
click at [481, 341] on button "Створити ярлик" at bounding box center [449, 352] width 168 height 22
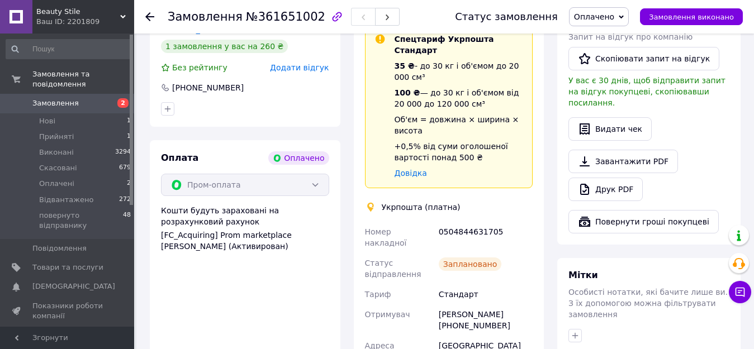
scroll to position [671, 0]
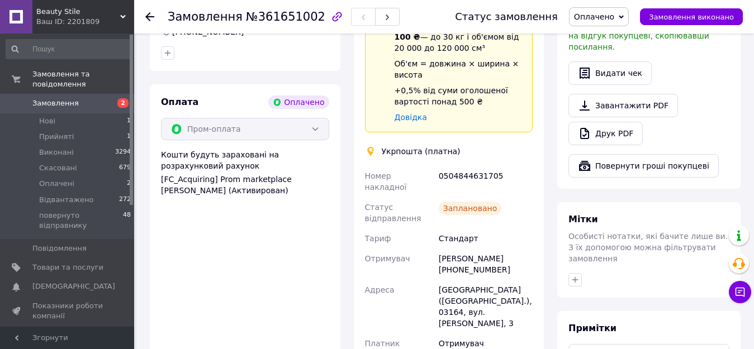
click at [153, 13] on icon at bounding box center [149, 16] width 9 height 9
